Goal: Navigation & Orientation: Go to known website

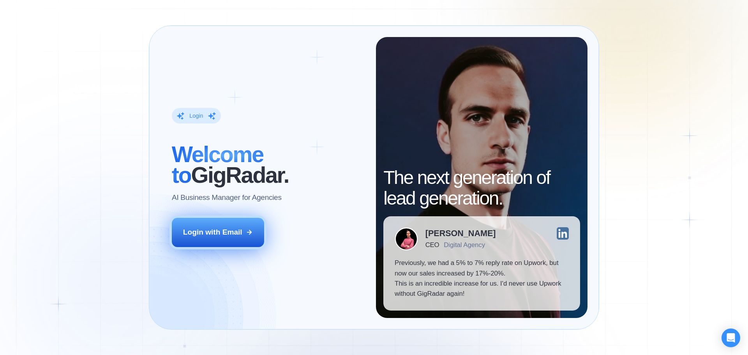
click at [233, 236] on div "Login with Email" at bounding box center [212, 232] width 59 height 10
